Goal: Task Accomplishment & Management: Manage account settings

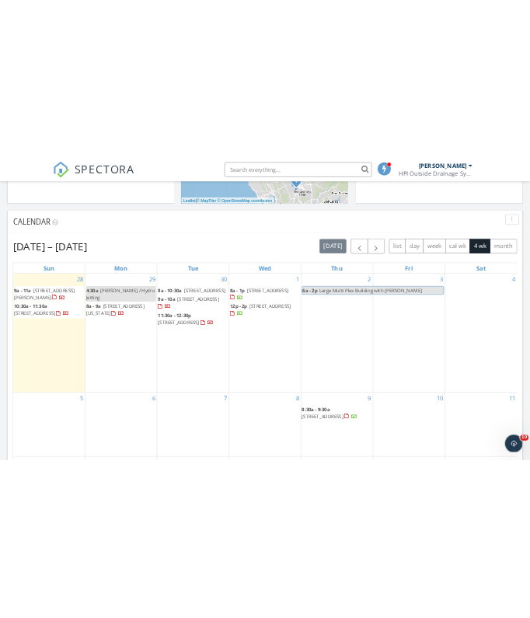
scroll to position [701, 0]
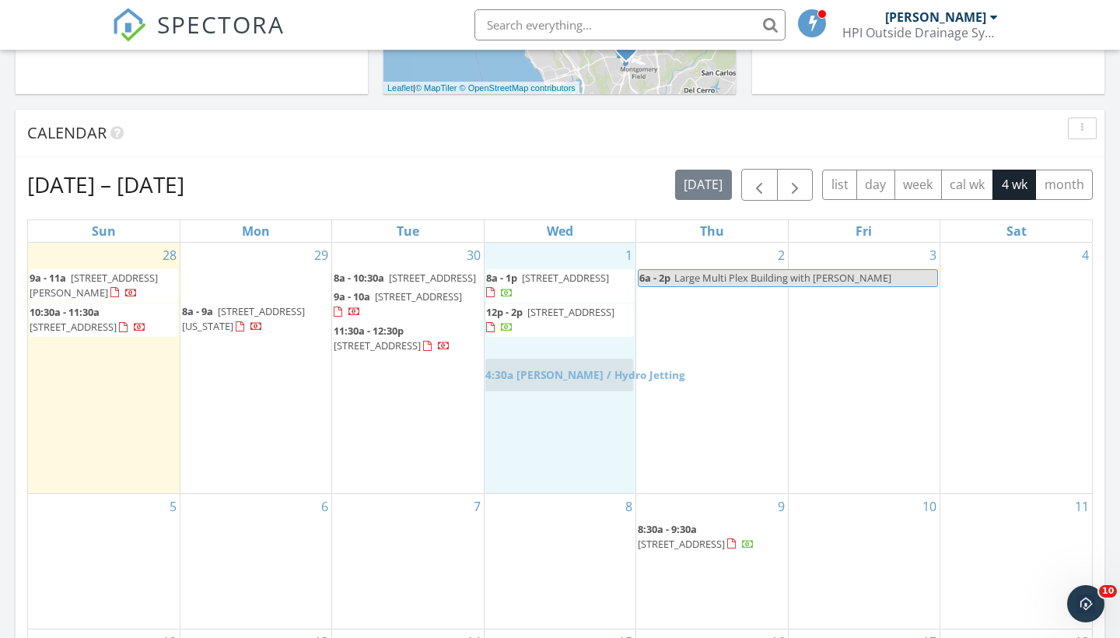
drag, startPoint x: 265, startPoint y: 282, endPoint x: 568, endPoint y: 372, distance: 316.2
click at [568, 372] on body "SPECTORA Scott Snow HPI Outside Drainage Systems Role: Inspector Change Role Da…" at bounding box center [560, 456] width 1120 height 2314
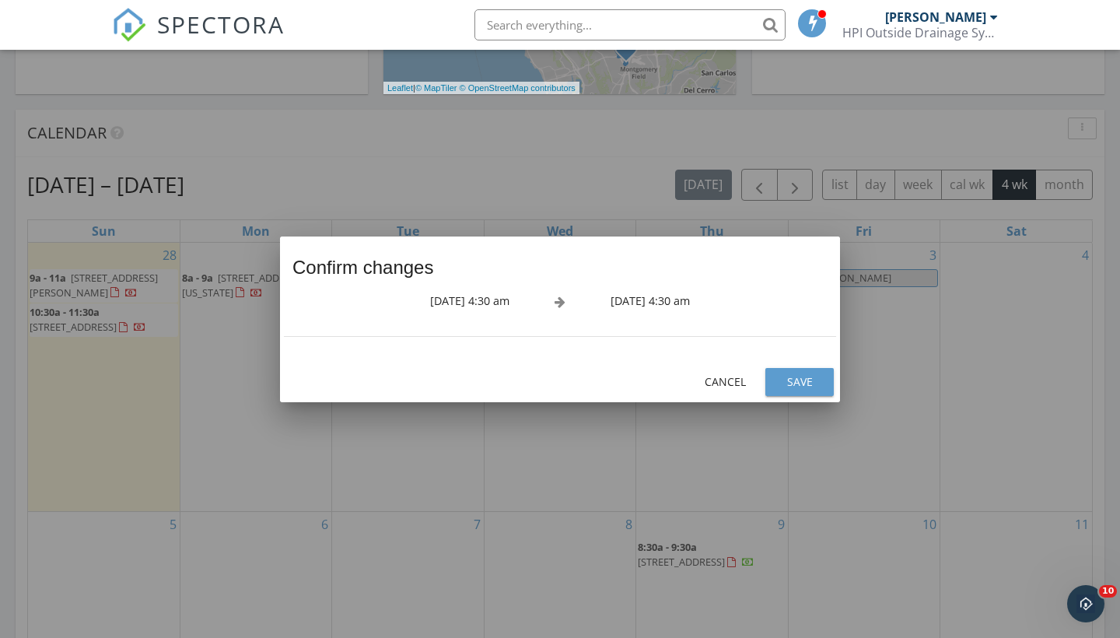
click at [816, 376] on div "Save" at bounding box center [800, 381] width 44 height 16
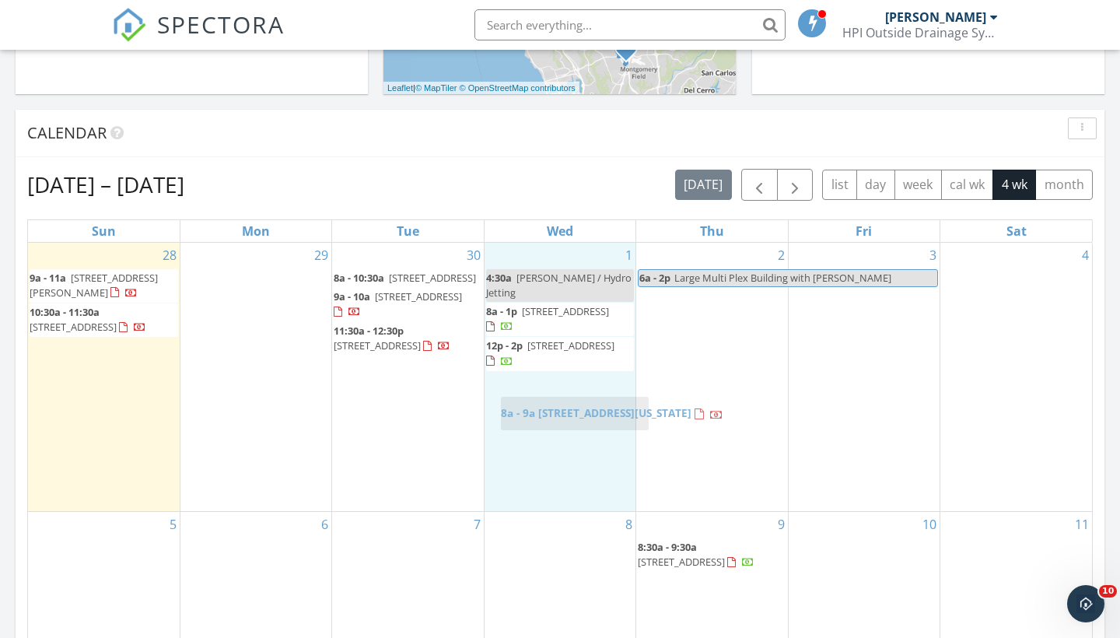
drag, startPoint x: 236, startPoint y: 280, endPoint x: 554, endPoint y: 408, distance: 343.4
click at [554, 408] on body "SPECTORA Scott Snow HPI Outside Drainage Systems Role: Inspector Change Role Da…" at bounding box center [560, 456] width 1120 height 2314
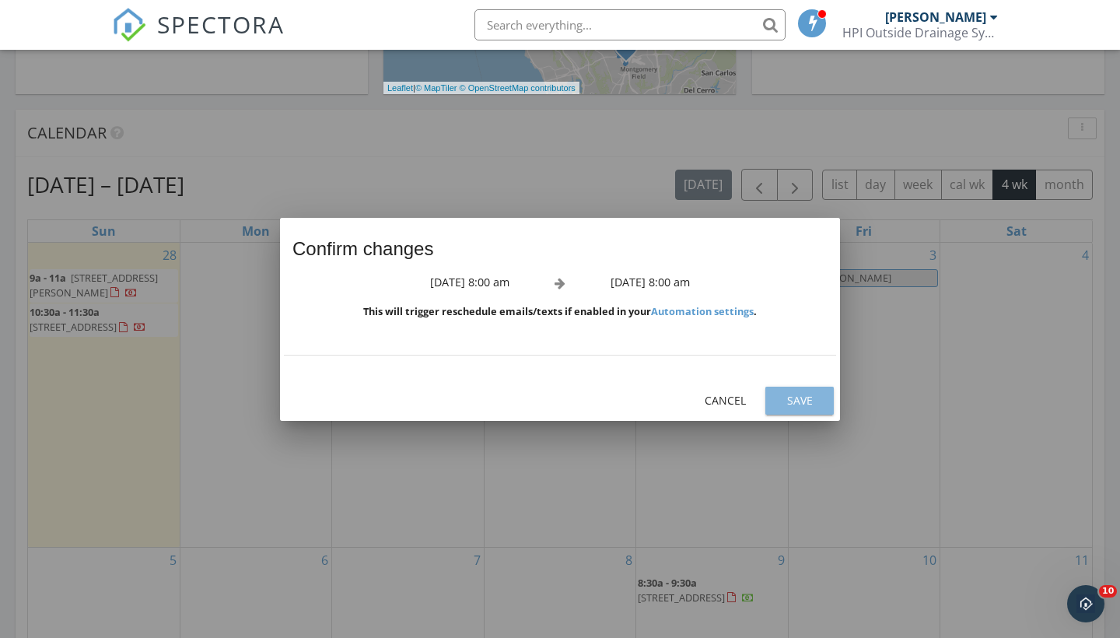
click at [780, 393] on div "Save" at bounding box center [800, 400] width 44 height 16
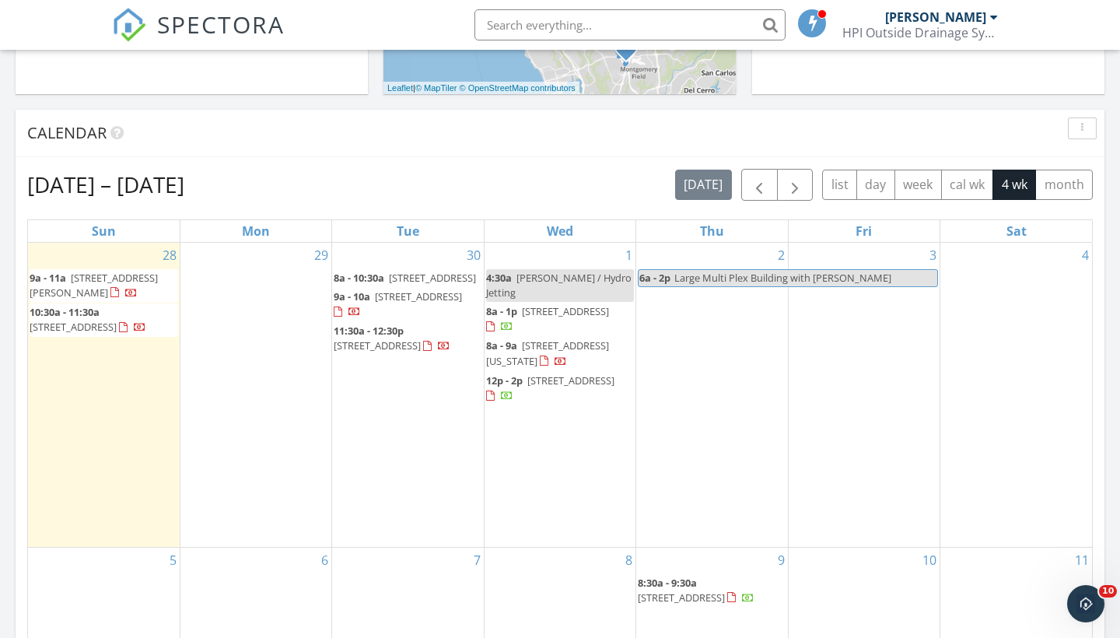
scroll to position [1416, 1121]
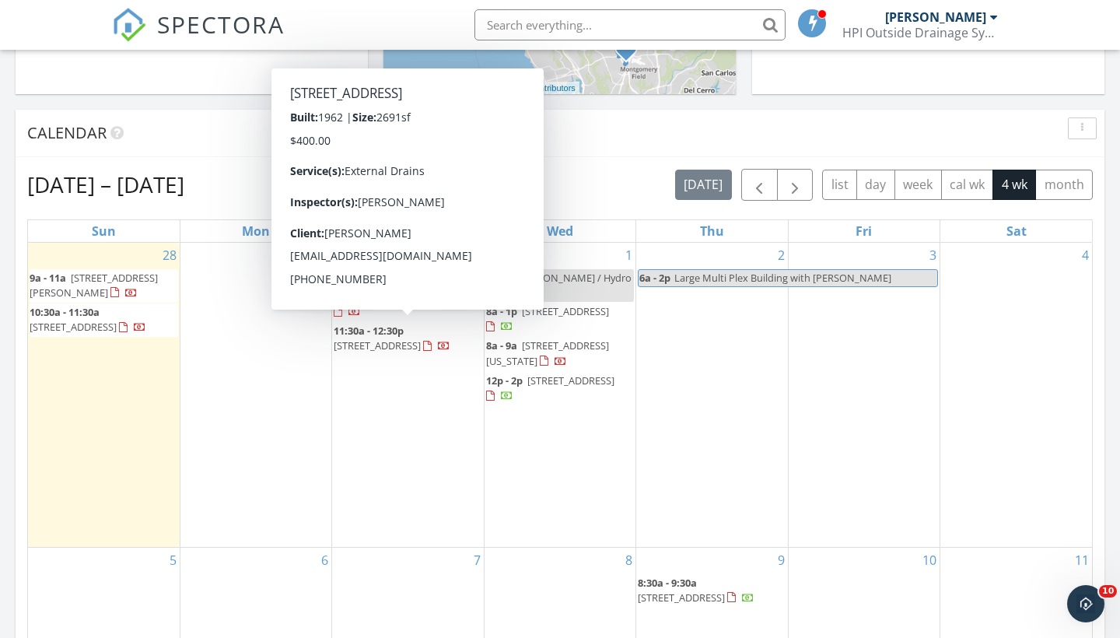
click at [411, 303] on span "2745 Soderblom Ave, San Diego 92122" at bounding box center [418, 296] width 87 height 14
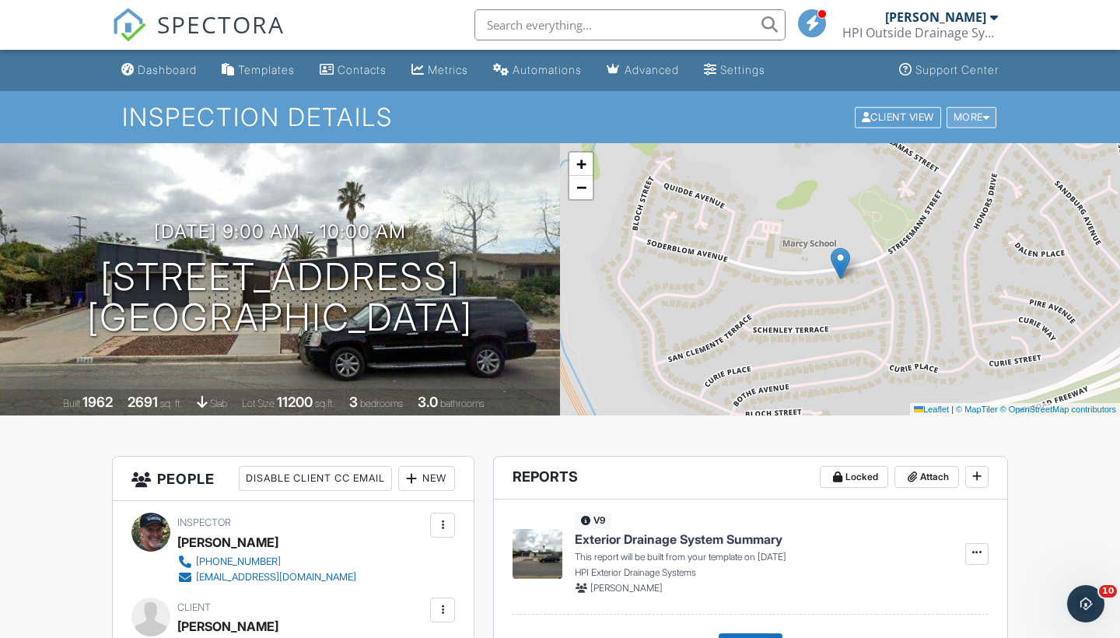
click at [980, 116] on div "More" at bounding box center [971, 117] width 51 height 21
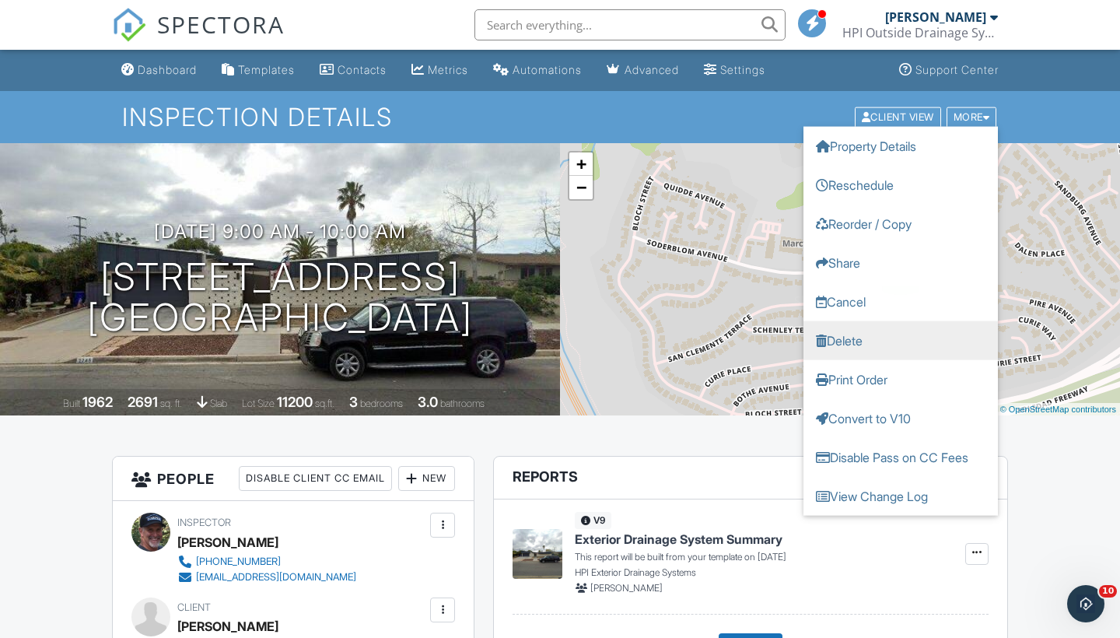
click at [842, 338] on link "Delete" at bounding box center [900, 339] width 194 height 39
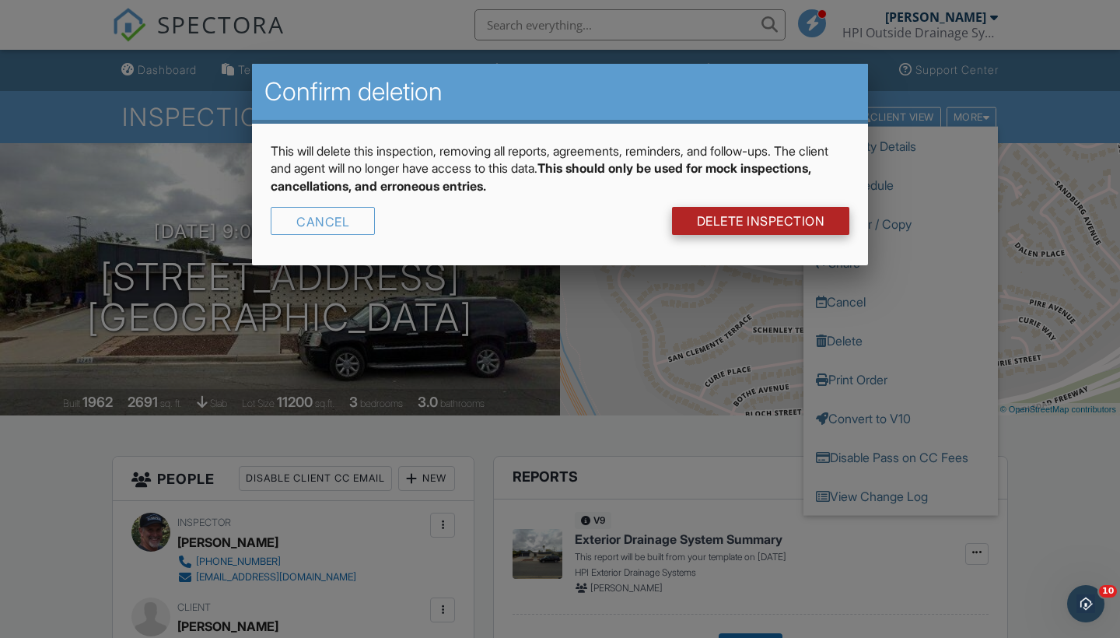
click at [726, 219] on link "DELETE Inspection" at bounding box center [761, 221] width 178 height 28
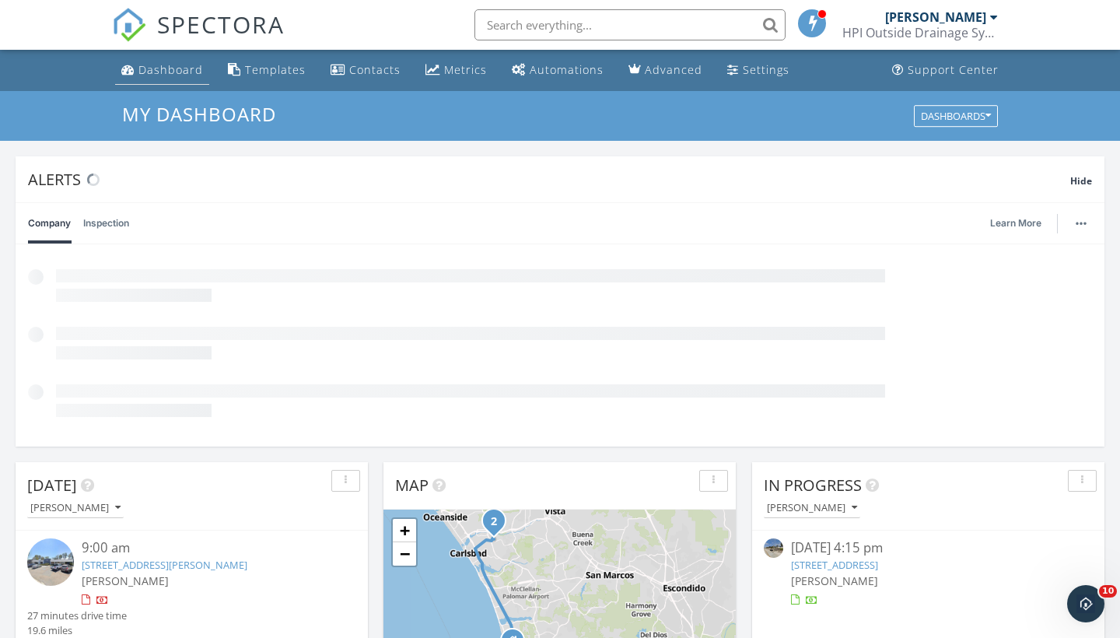
click at [184, 69] on div "Dashboard" at bounding box center [170, 69] width 65 height 15
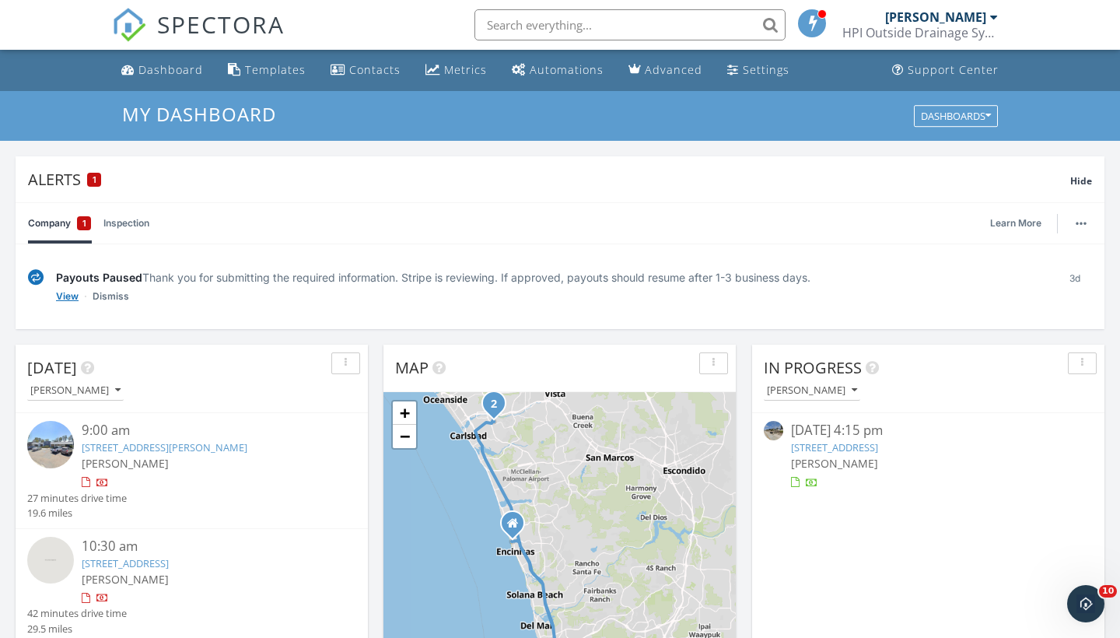
click at [70, 297] on link "View" at bounding box center [67, 297] width 23 height 16
